Goal: Transaction & Acquisition: Download file/media

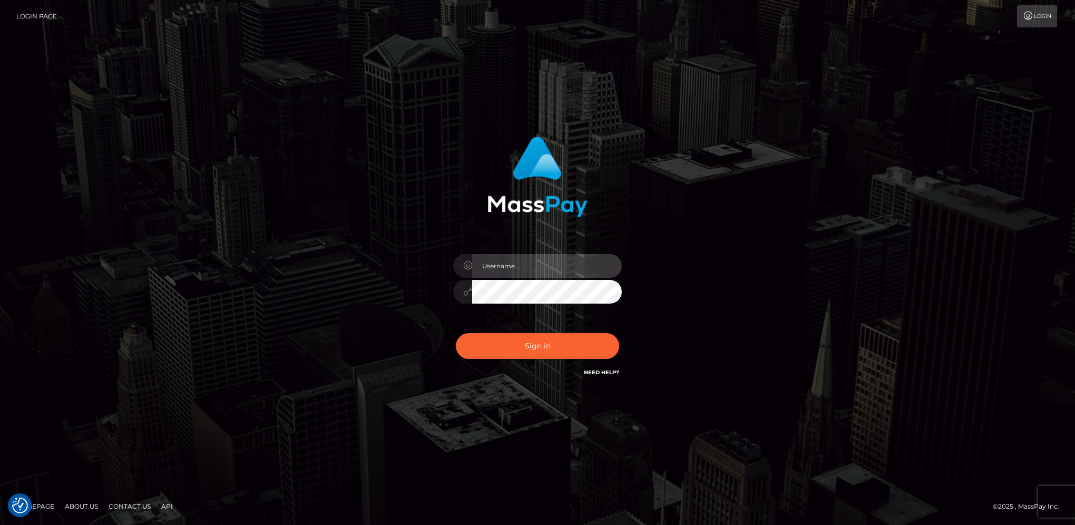
type input "hengland"
click at [558, 342] on button "Sign in" at bounding box center [537, 346] width 163 height 26
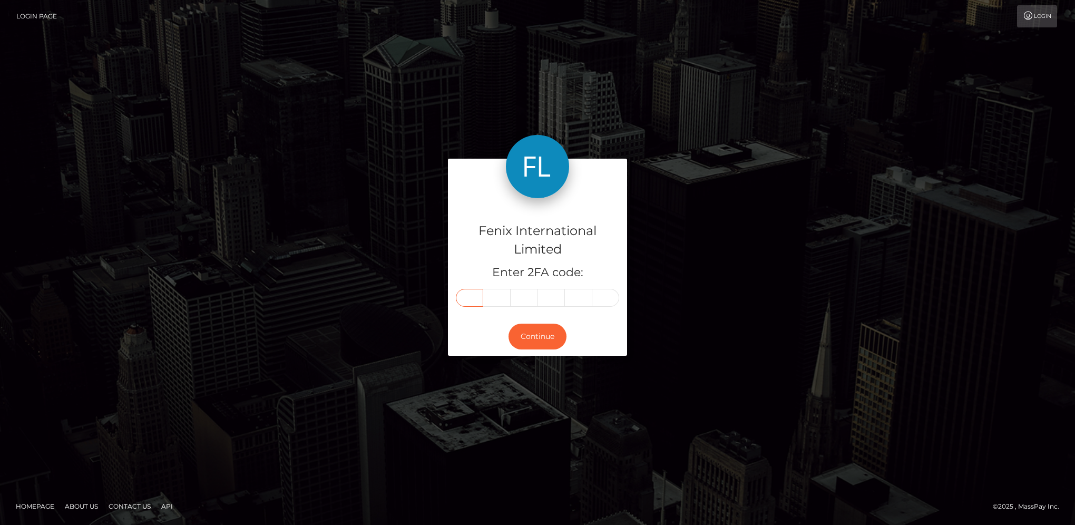
click at [466, 297] on input "text" at bounding box center [469, 298] width 27 height 18
type input "0"
type input "9"
type input "8"
type input "6"
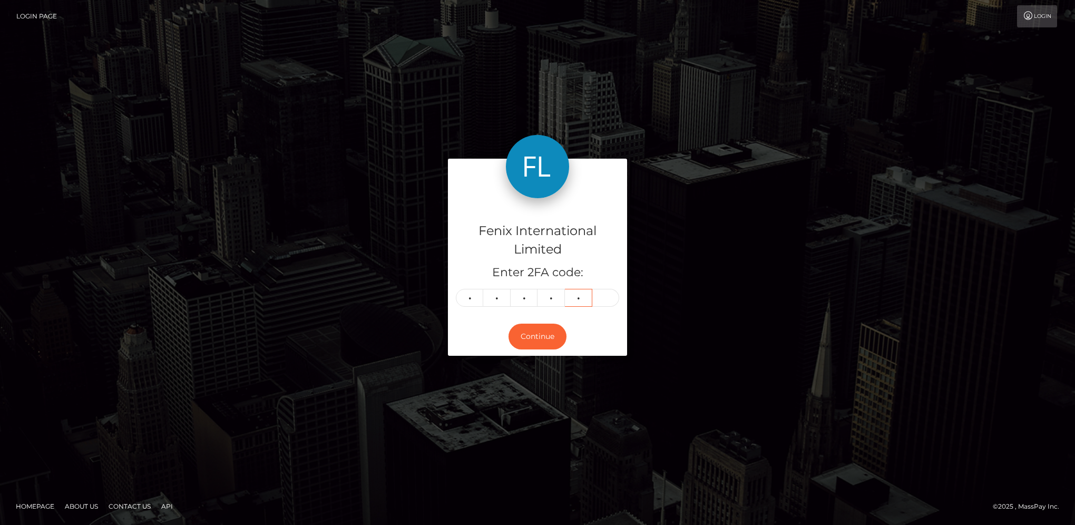
type input "8"
type input "7"
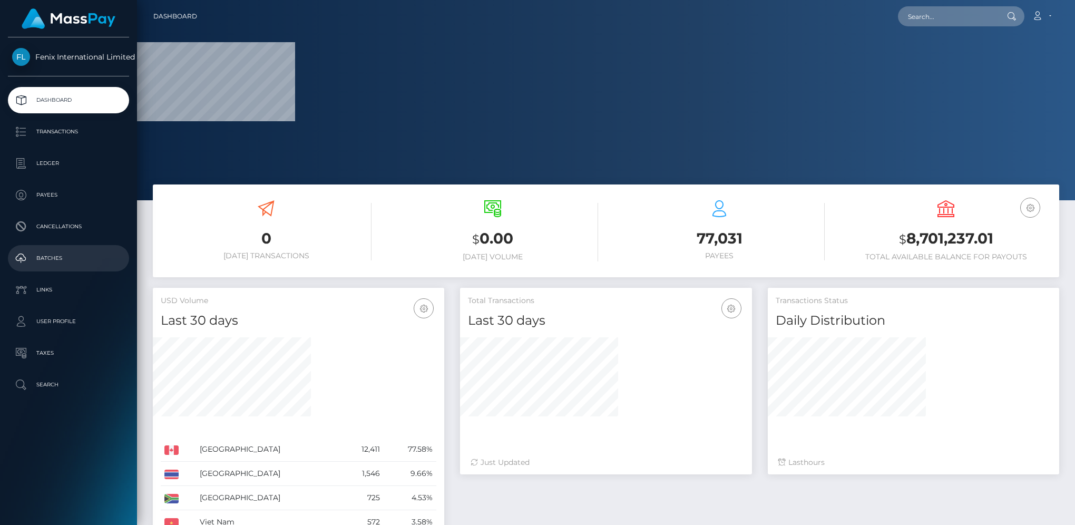
click at [97, 251] on p "Batches" at bounding box center [68, 258] width 113 height 16
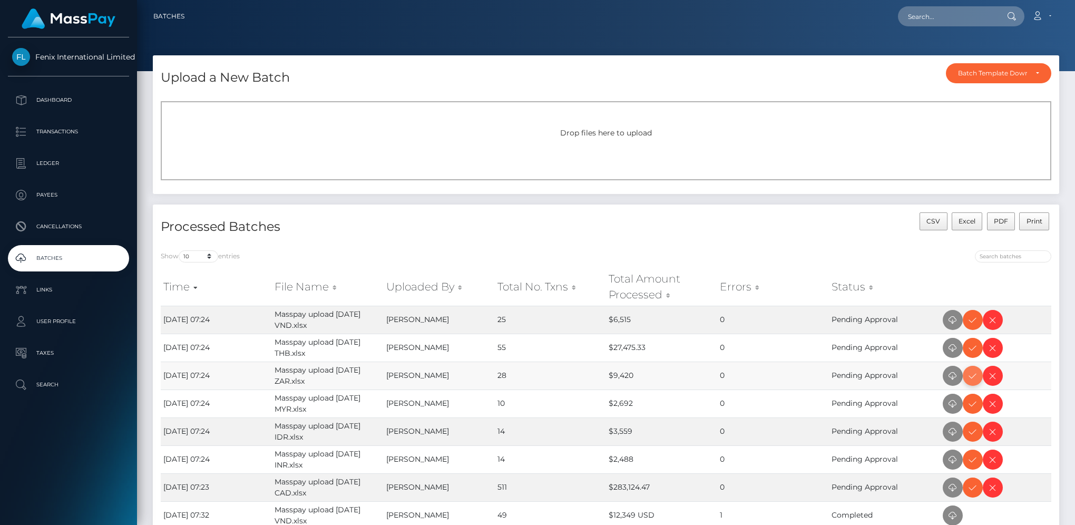
click at [968, 375] on icon at bounding box center [972, 375] width 13 height 13
click at [975, 320] on icon at bounding box center [972, 319] width 13 height 13
click at [973, 348] on icon at bounding box center [972, 347] width 13 height 13
drag, startPoint x: 974, startPoint y: 406, endPoint x: 1065, endPoint y: 388, distance: 92.9
click at [974, 406] on icon at bounding box center [972, 403] width 13 height 13
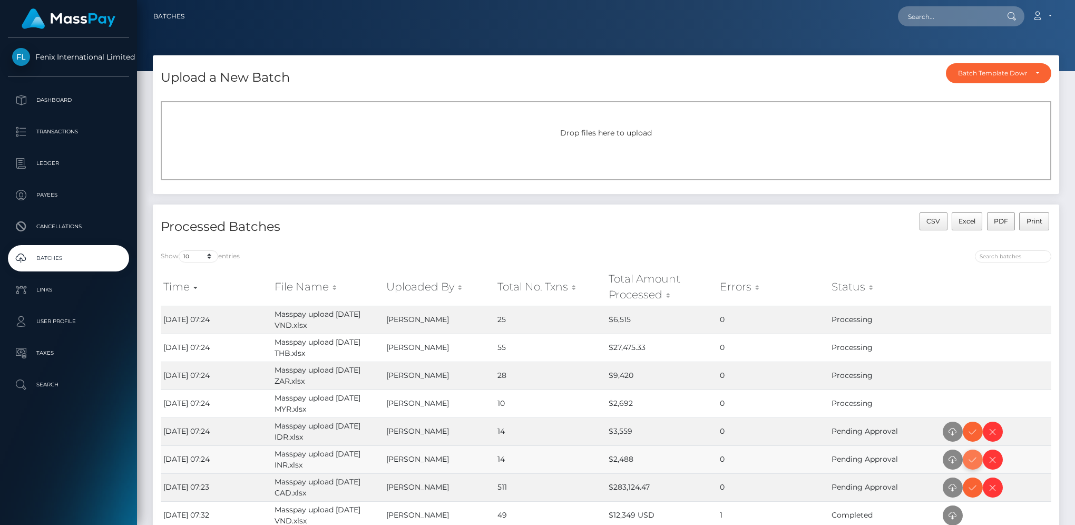
click at [975, 458] on icon at bounding box center [972, 459] width 13 height 13
drag, startPoint x: 967, startPoint y: 435, endPoint x: 1007, endPoint y: 419, distance: 43.0
click at [967, 435] on icon at bounding box center [972, 431] width 13 height 13
click at [975, 487] on icon at bounding box center [972, 487] width 13 height 13
